Goal: Use online tool/utility: Utilize a website feature to perform a specific function

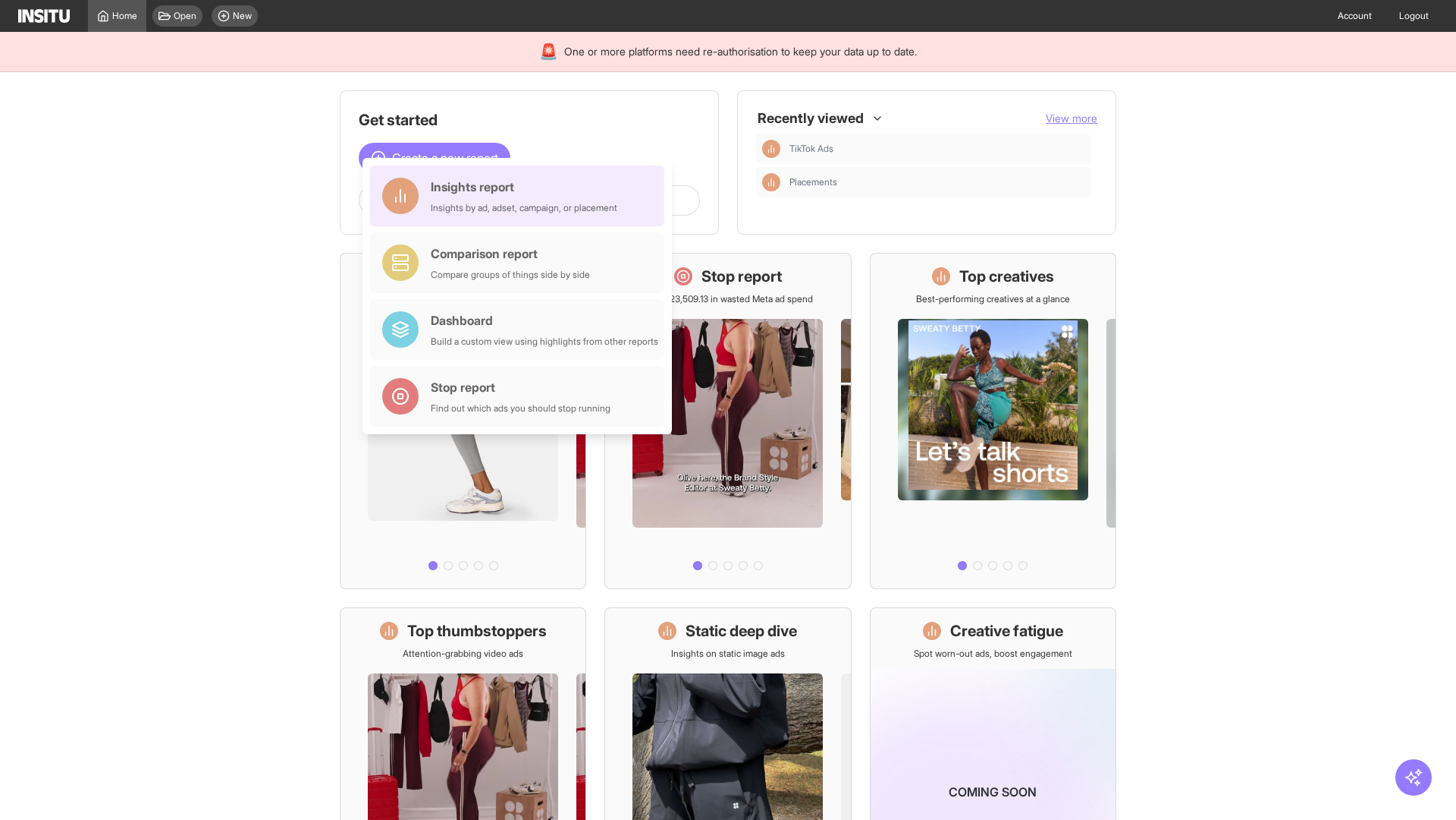
click at [521, 196] on div "Insights report Insights by ad, adset, campaign, or placement" at bounding box center [524, 195] width 187 height 37
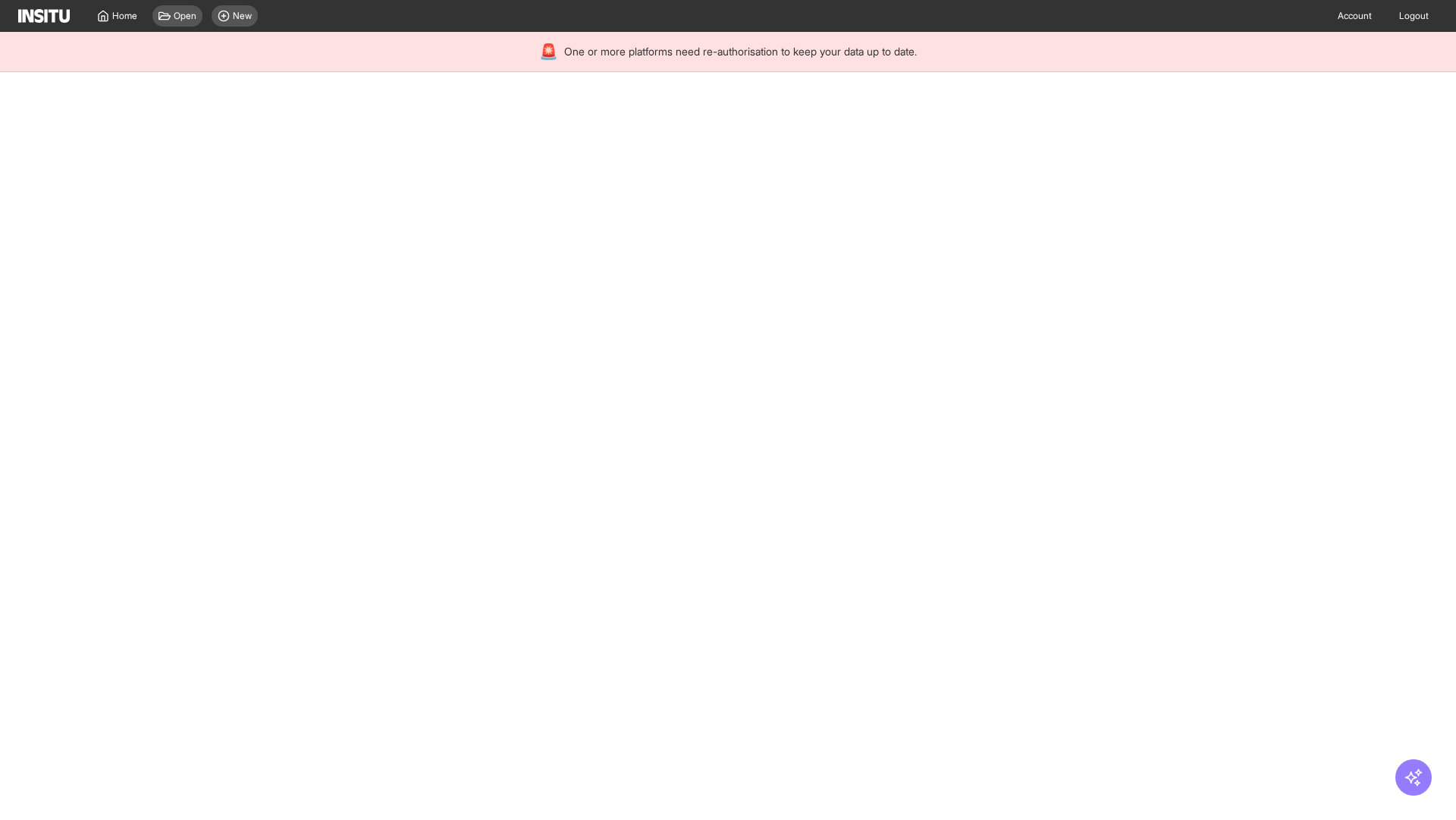
select select "**"
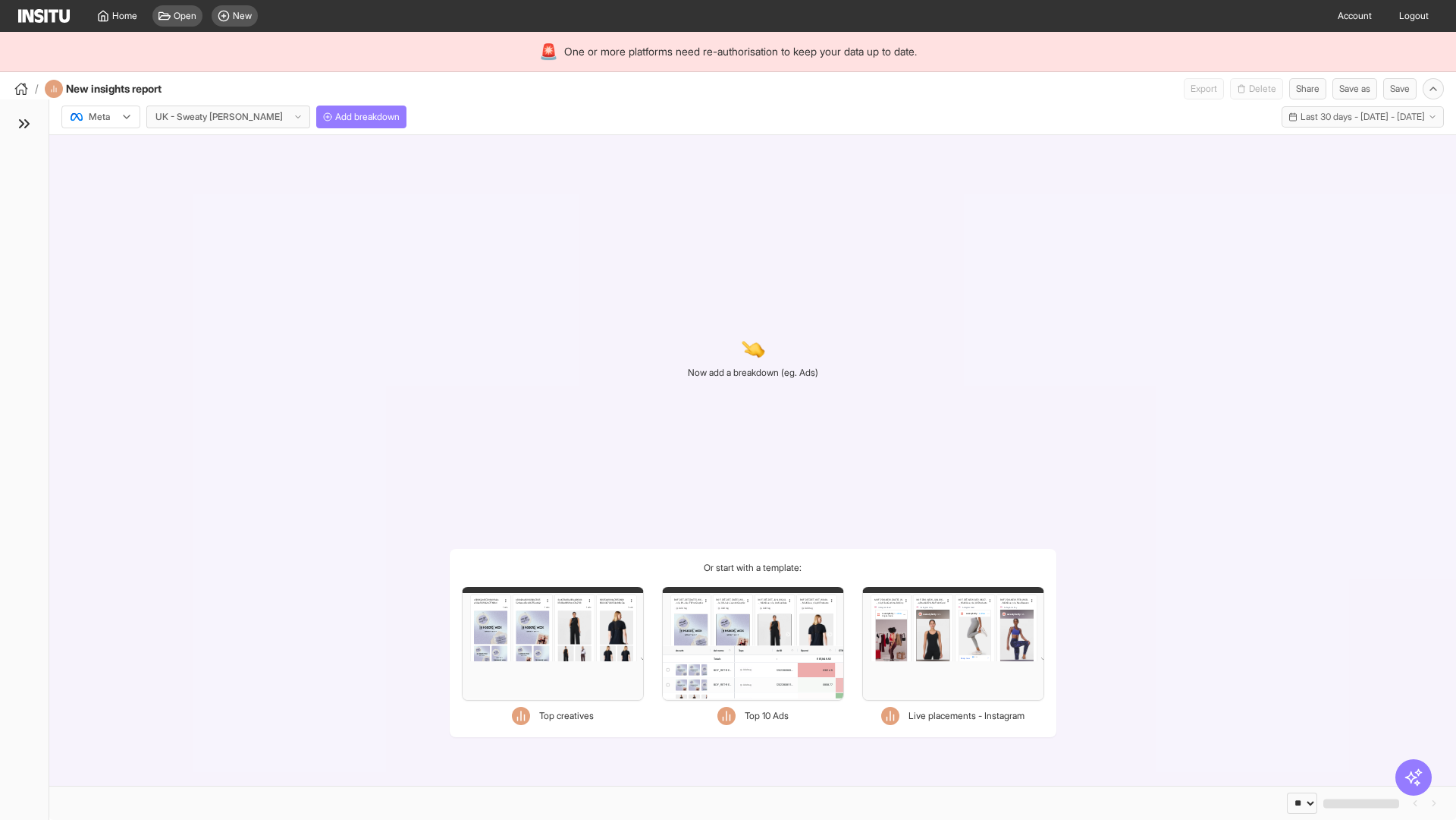
click at [101, 117] on div at bounding box center [90, 117] width 43 height 15
click at [101, 149] on span "Meta" at bounding box center [100, 149] width 20 height 14
click at [336, 117] on span "Add breakdown" at bounding box center [368, 117] width 65 height 12
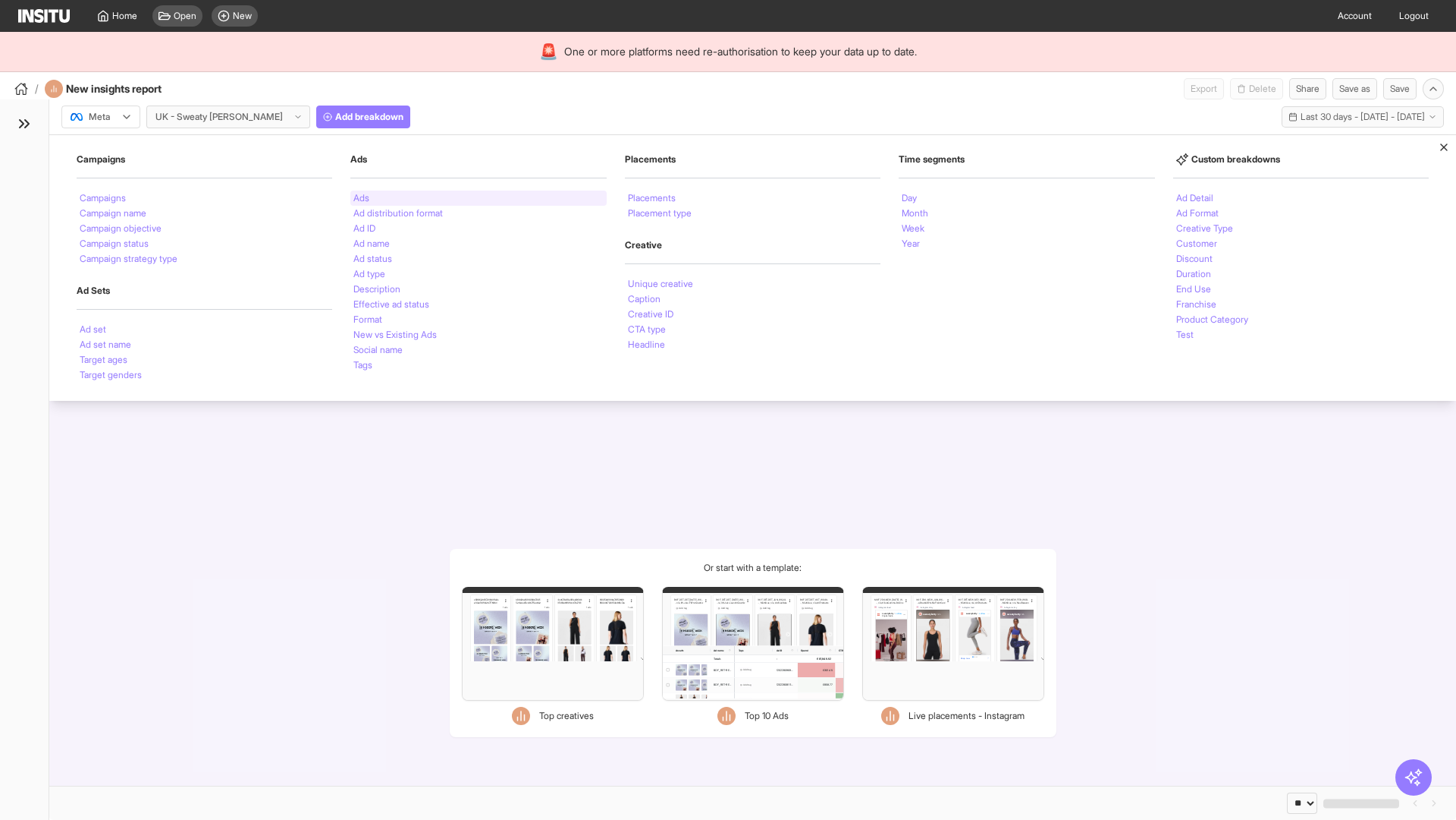
click at [361, 198] on li "Ads" at bounding box center [361, 198] width 16 height 9
